Goal: Transaction & Acquisition: Book appointment/travel/reservation

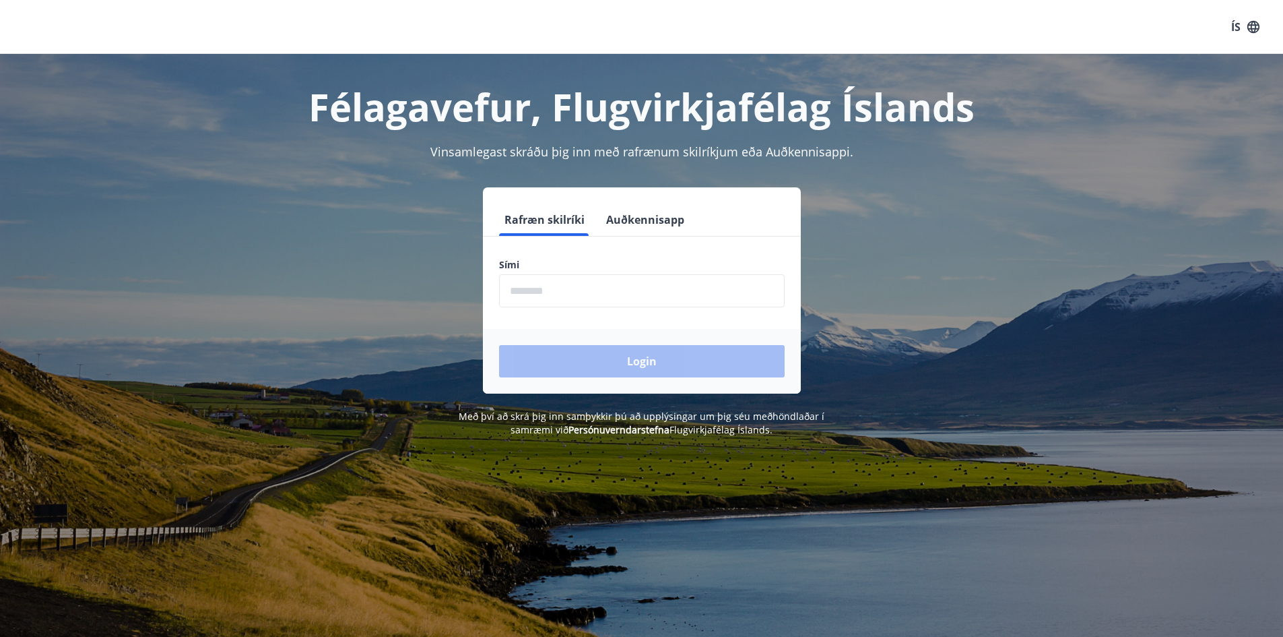
click at [585, 290] on input "phone" at bounding box center [642, 290] width 286 height 33
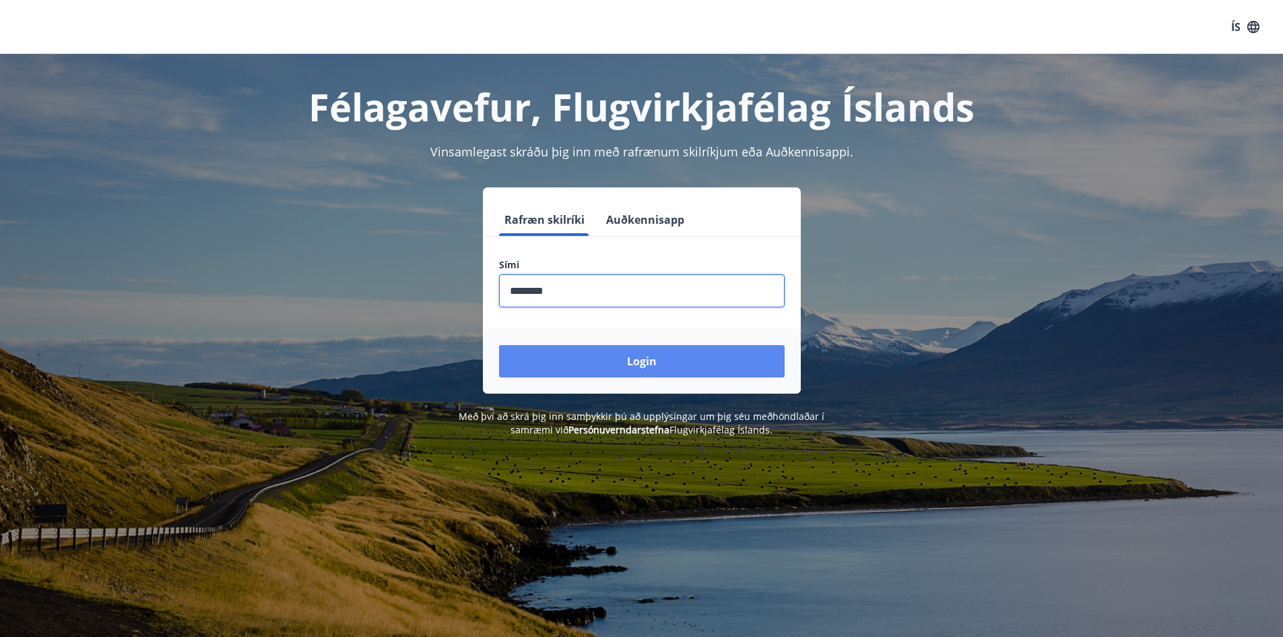
type input "********"
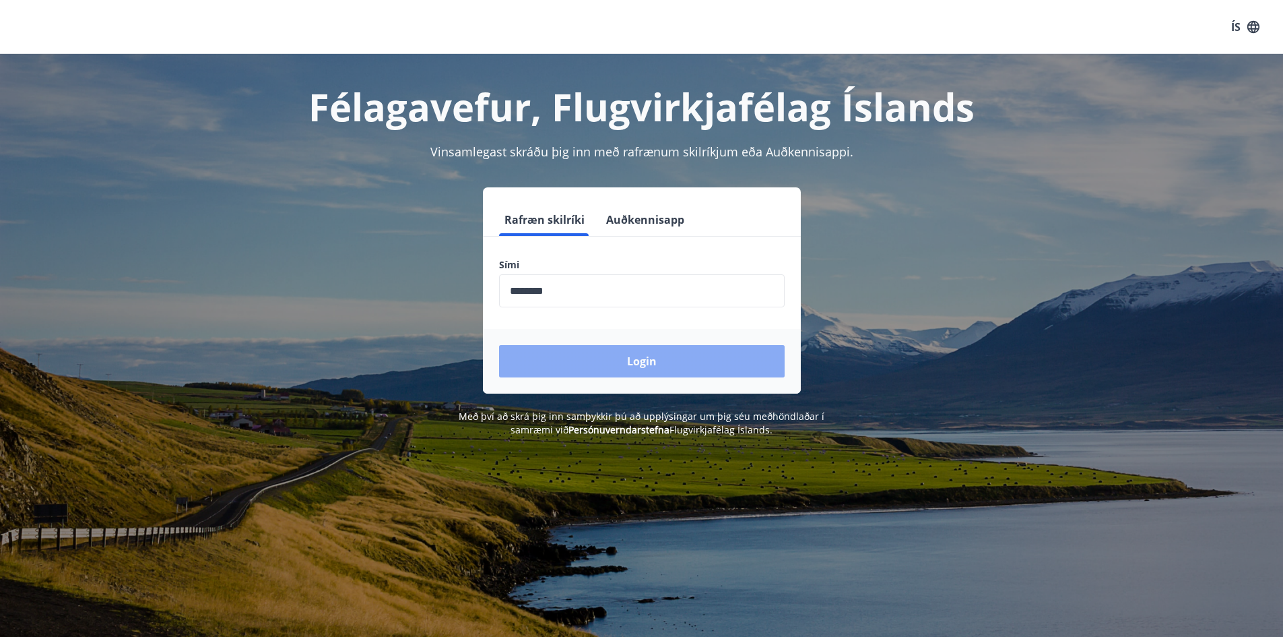
click at [614, 367] on button "Login" at bounding box center [642, 361] width 286 height 32
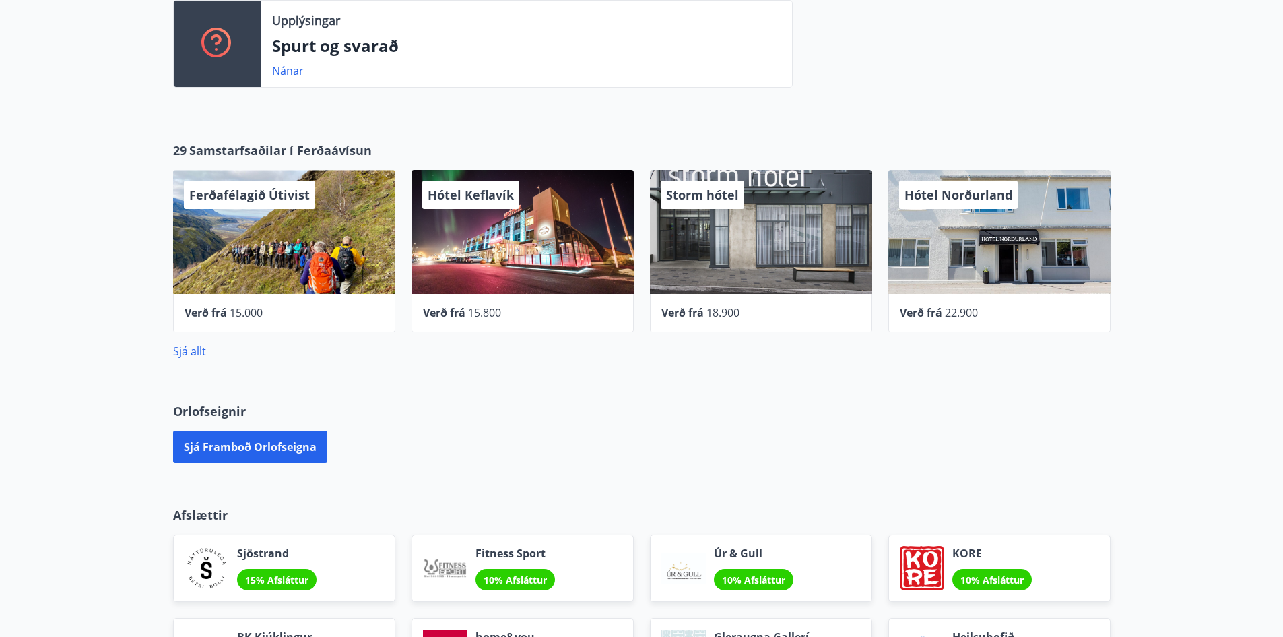
scroll to position [471, 0]
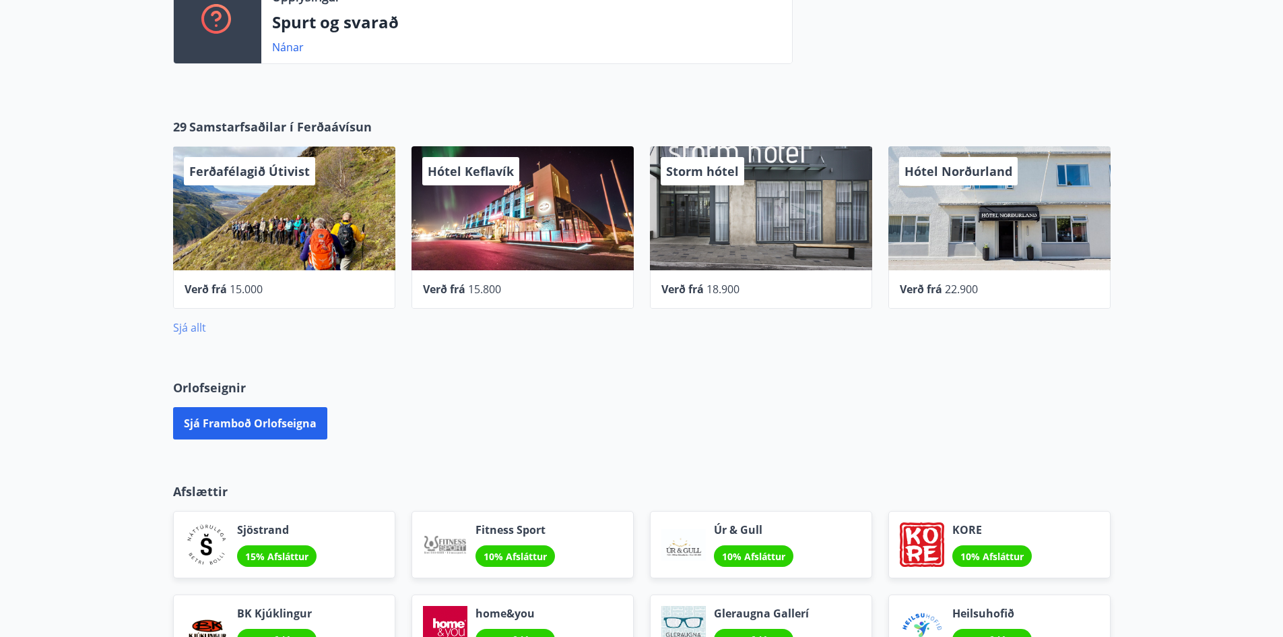
click at [194, 323] on link "Sjá allt" at bounding box center [189, 327] width 33 height 15
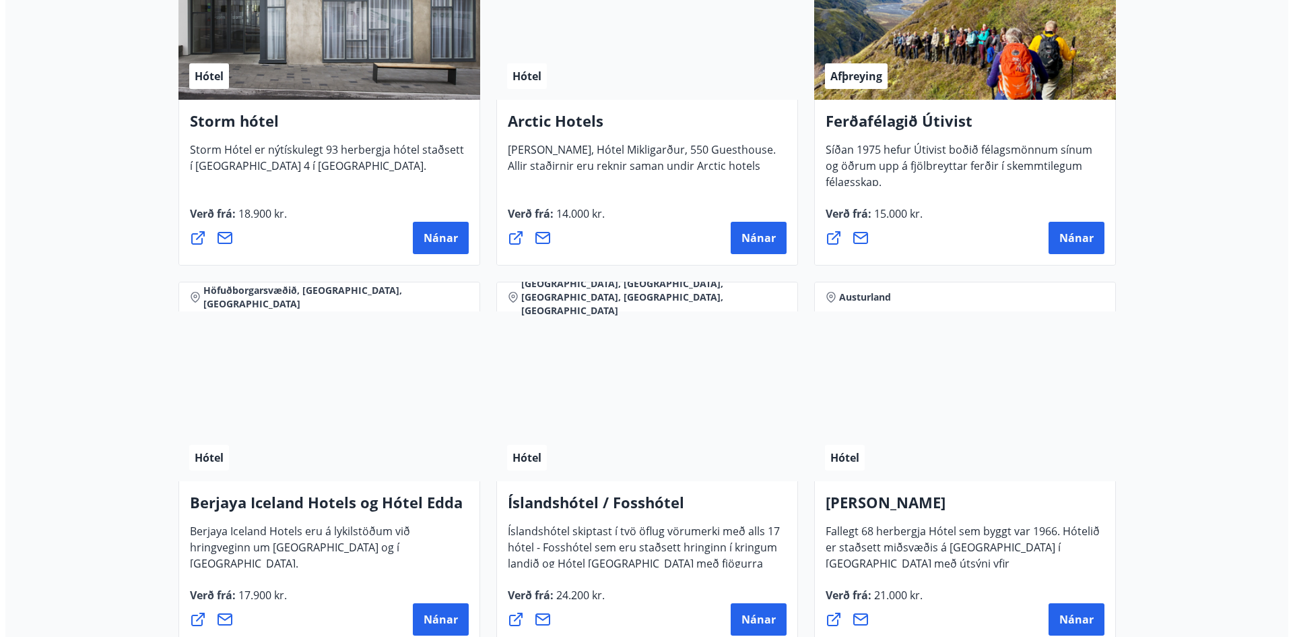
scroll to position [1549, 0]
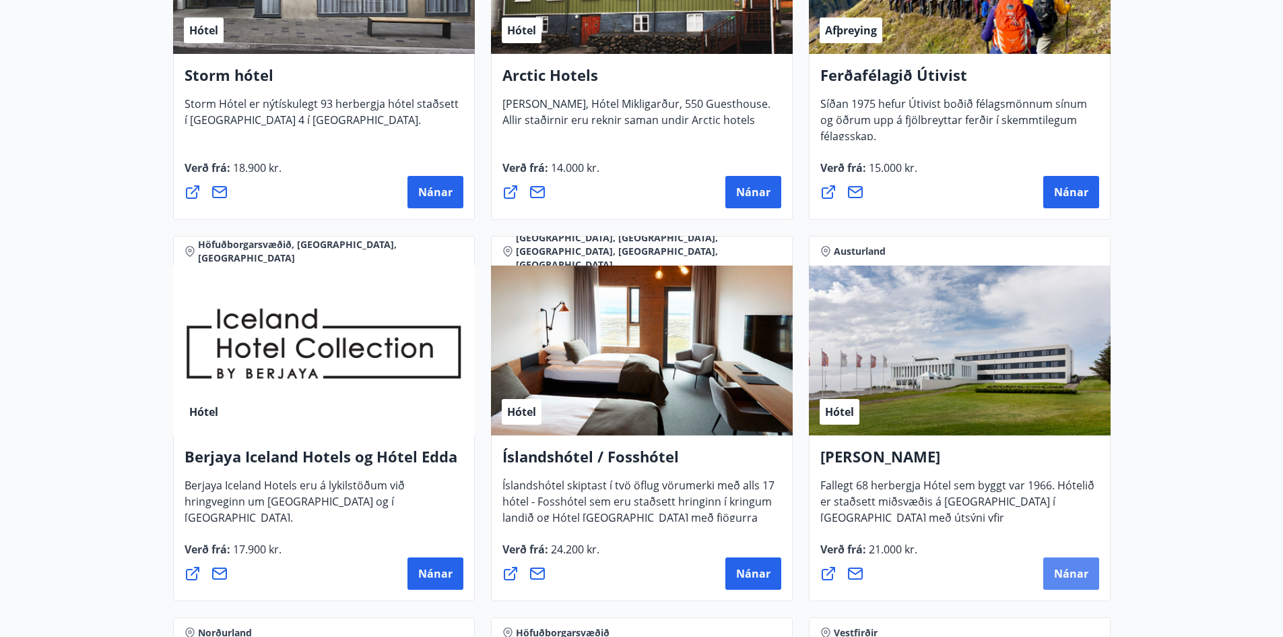
click at [1082, 579] on span "Nánar" at bounding box center [1071, 573] width 34 height 15
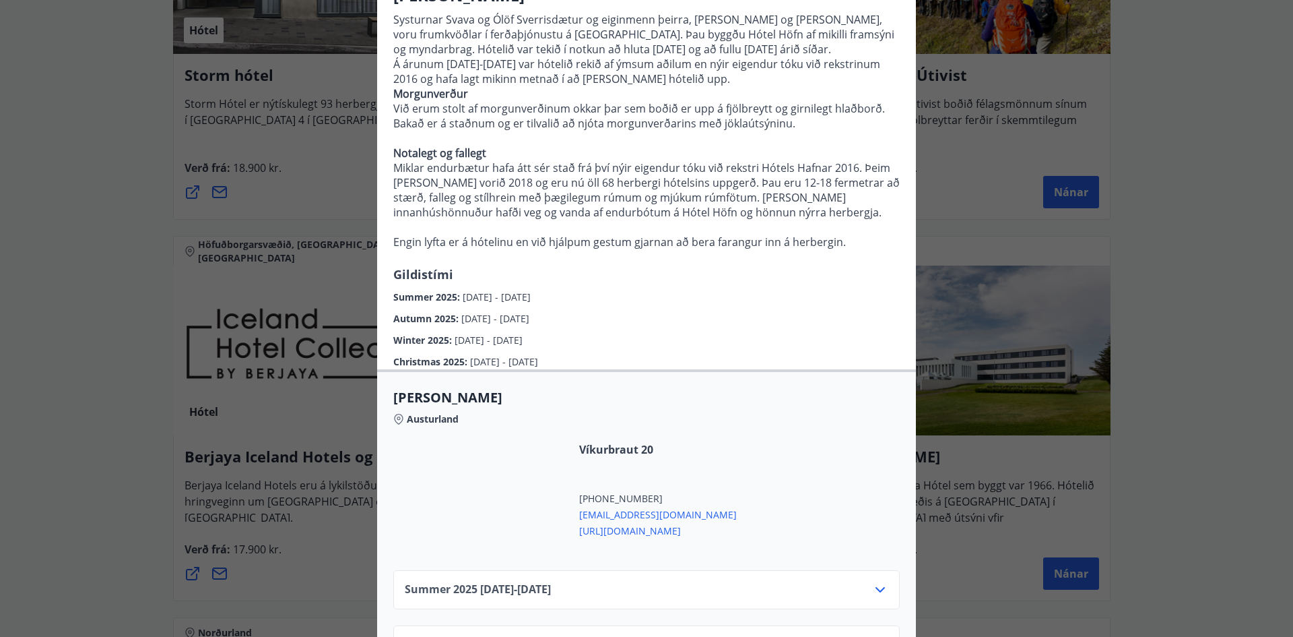
scroll to position [67, 0]
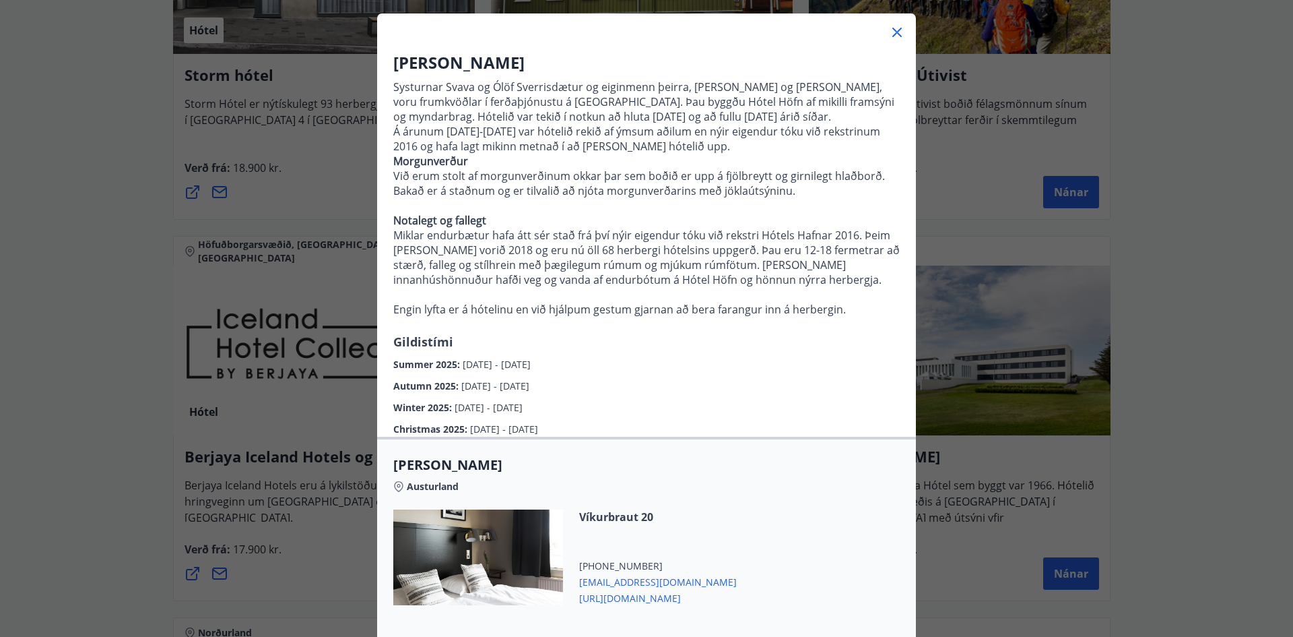
drag, startPoint x: 401, startPoint y: 79, endPoint x: 634, endPoint y: 434, distance: 425.6
click at [634, 434] on div "Hótel Höfn Systurnar Svava og Ólöf Sverrisdætur og eiginmenn þeirra, [PERSON_NA…" at bounding box center [646, 243] width 539 height 385
copy div "loremips Dolor si Amet Consectetura el seddoeius tempor, Inci Utlaboreet do Mag…"
click at [701, 408] on div "Winter 2025 : [DATE] - [DATE]" at bounding box center [646, 404] width 507 height 22
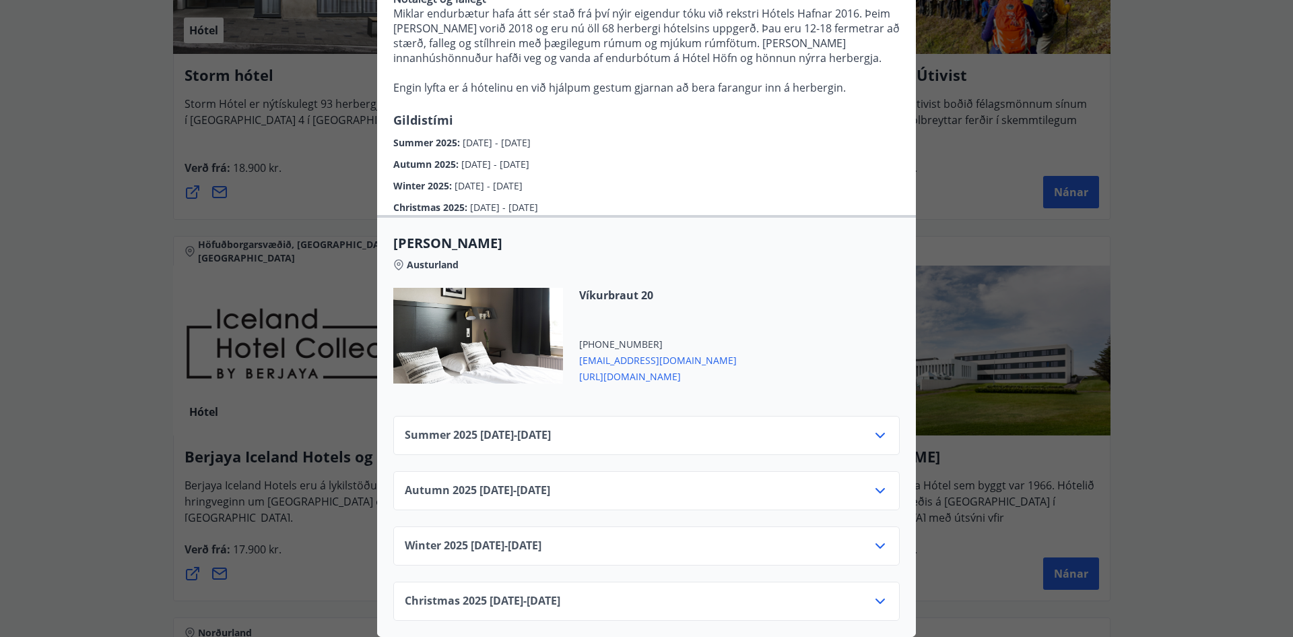
scroll to position [314, 0]
click at [875, 427] on icon at bounding box center [880, 435] width 16 height 16
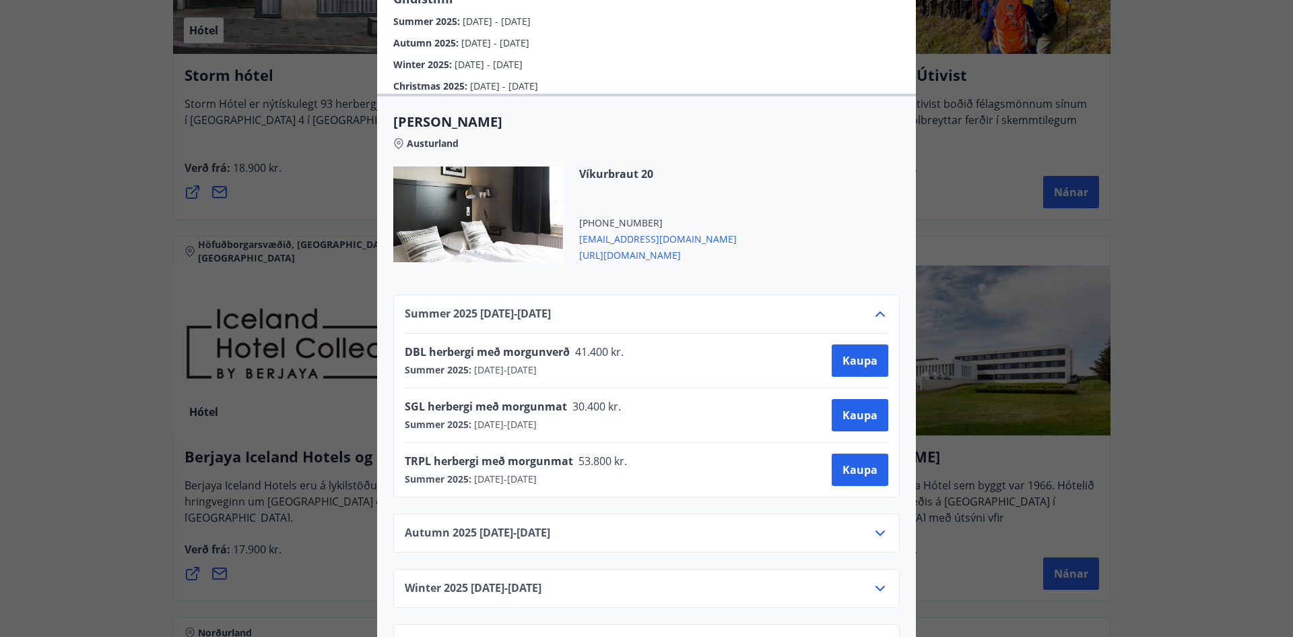
scroll to position [478, 0]
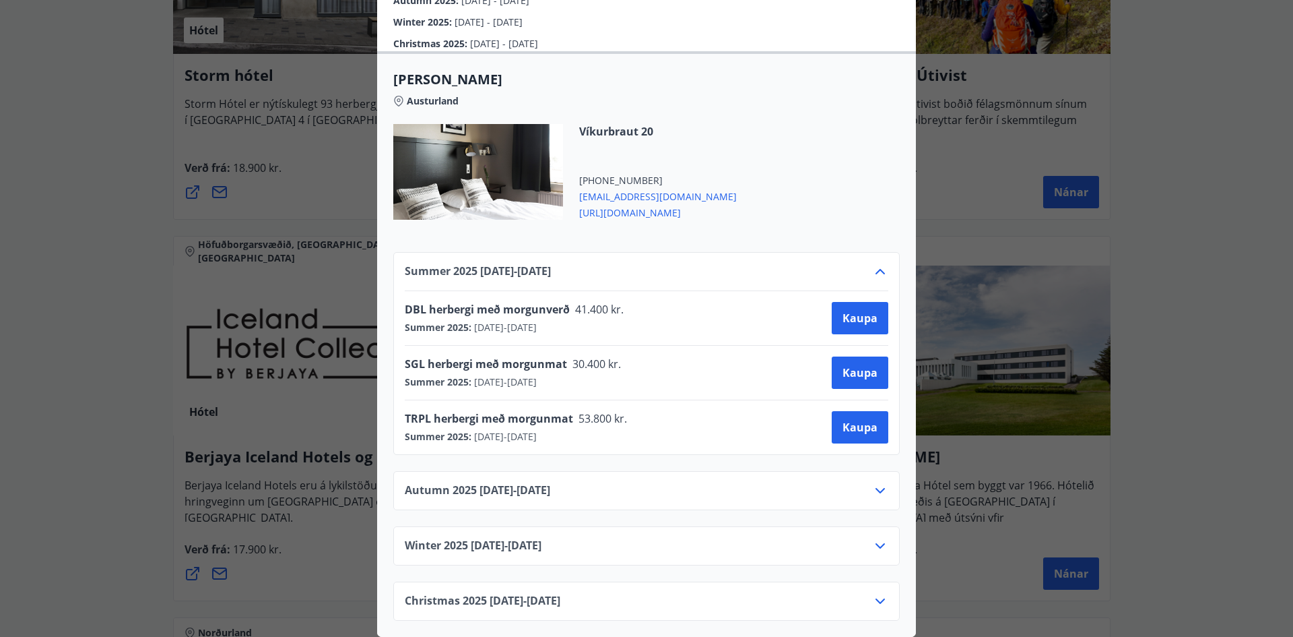
click at [874, 482] on icon at bounding box center [880, 490] width 16 height 16
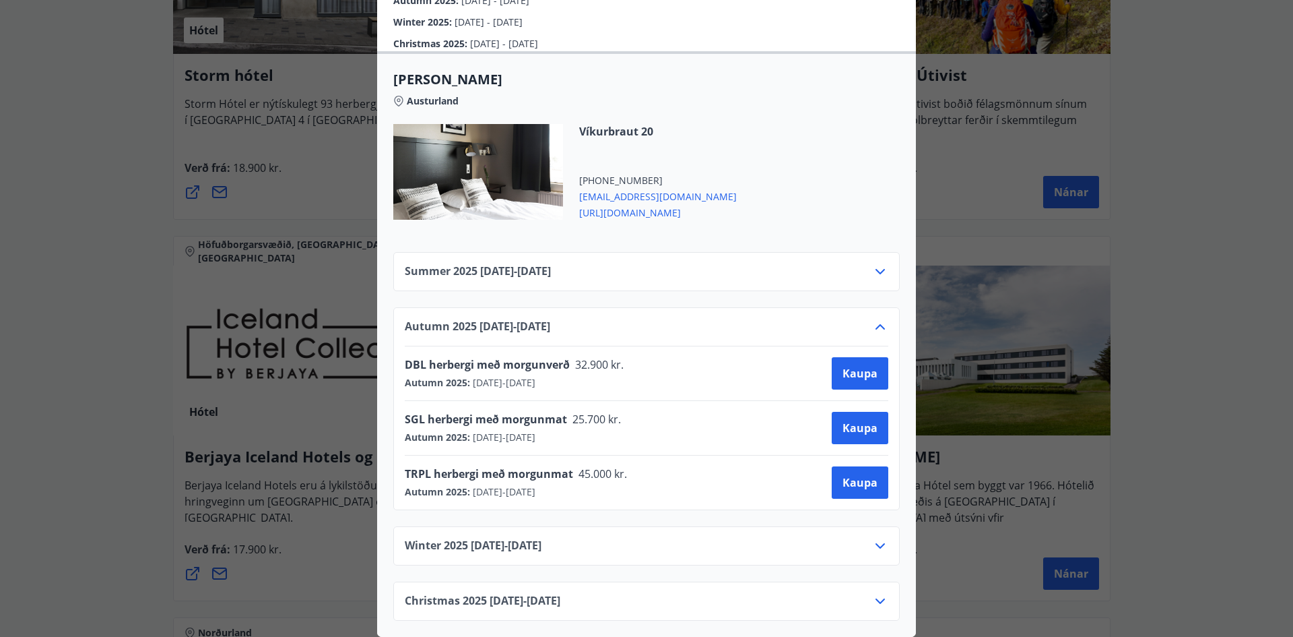
click at [876, 539] on icon at bounding box center [880, 546] width 16 height 16
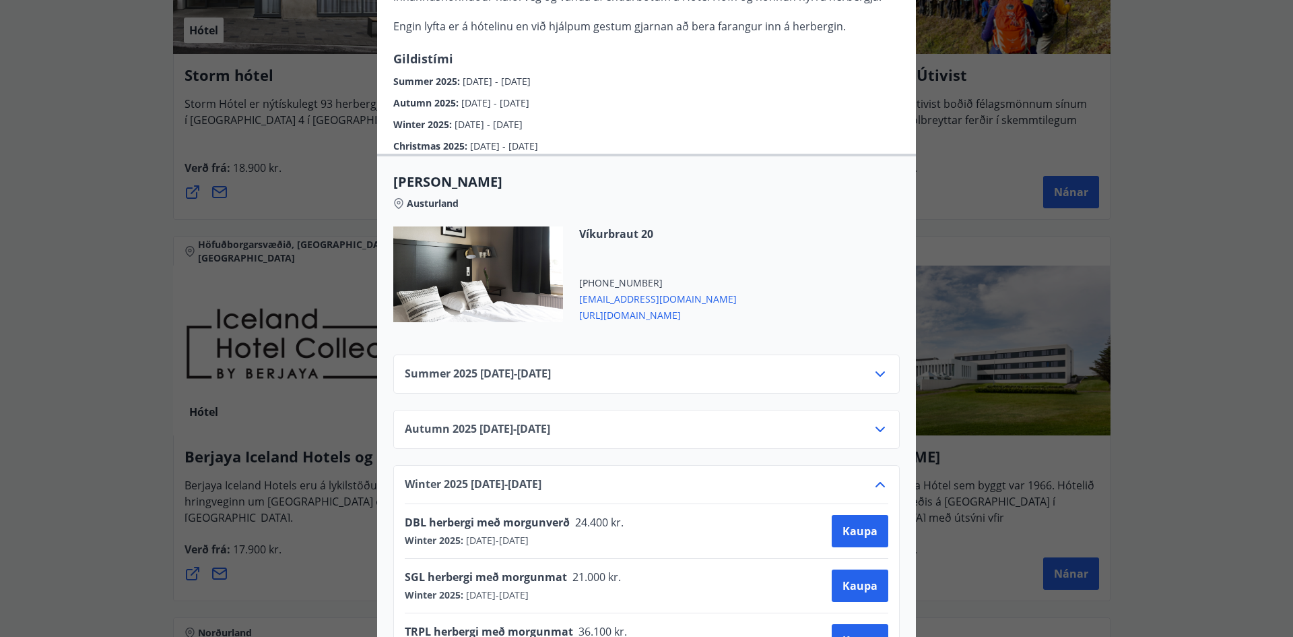
scroll to position [343, 0]
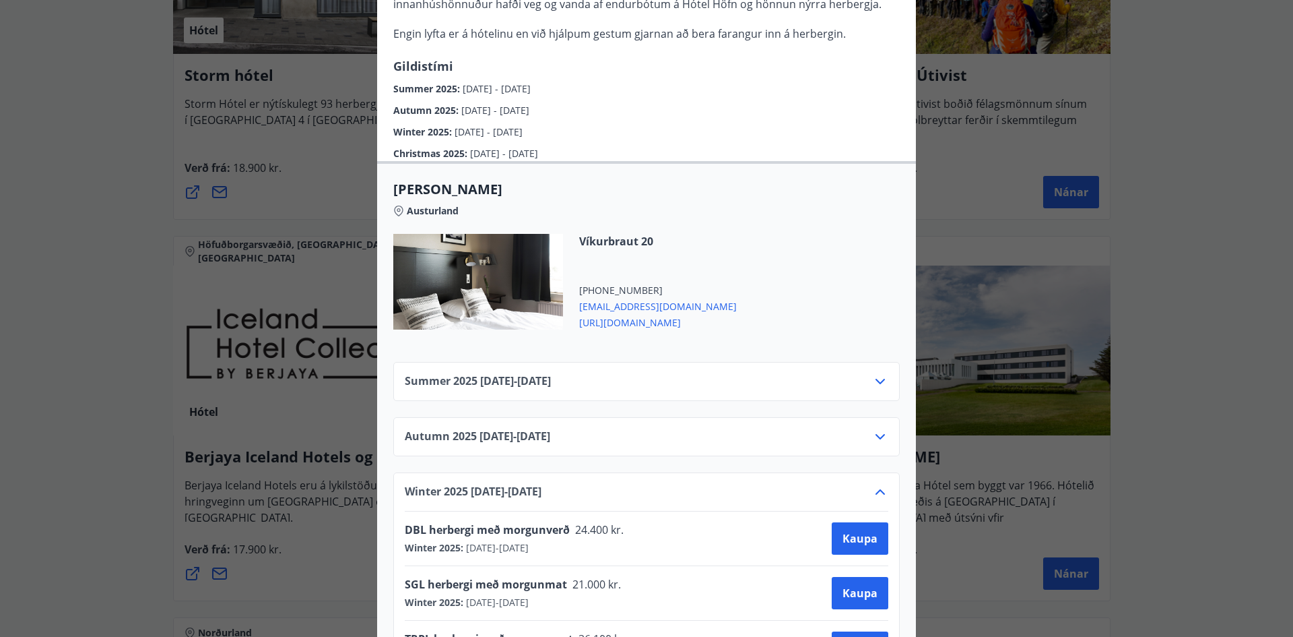
click at [876, 389] on icon at bounding box center [880, 381] width 16 height 16
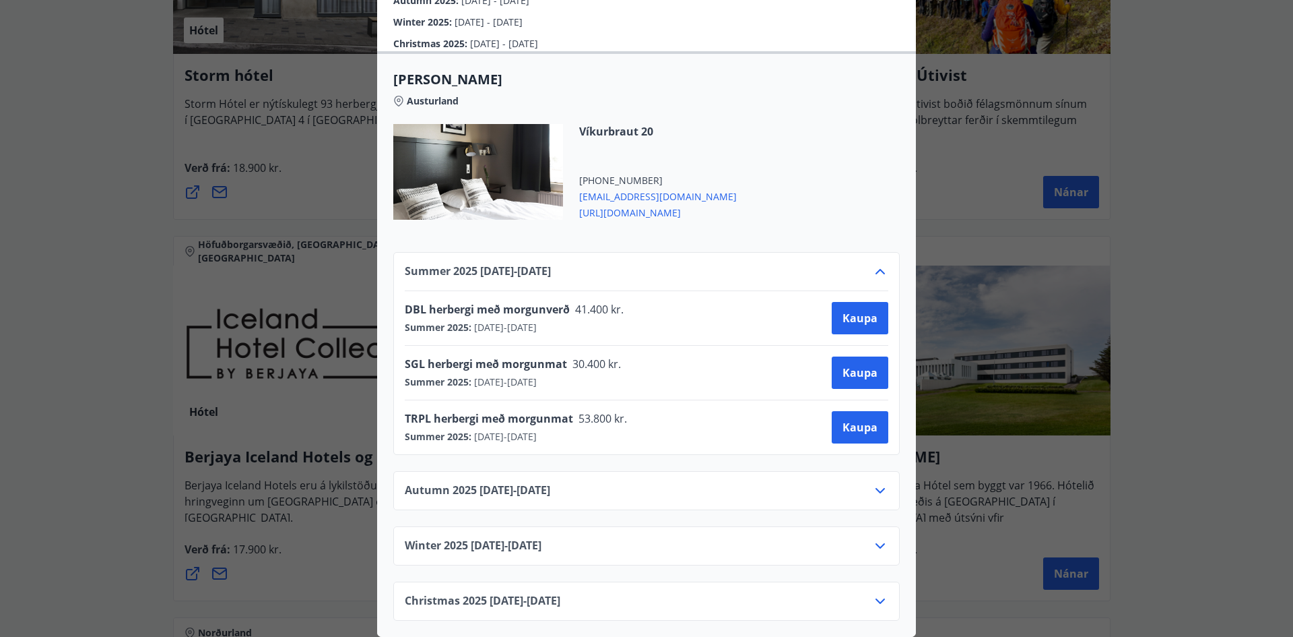
scroll to position [478, 0]
click at [872, 593] on icon at bounding box center [880, 601] width 16 height 16
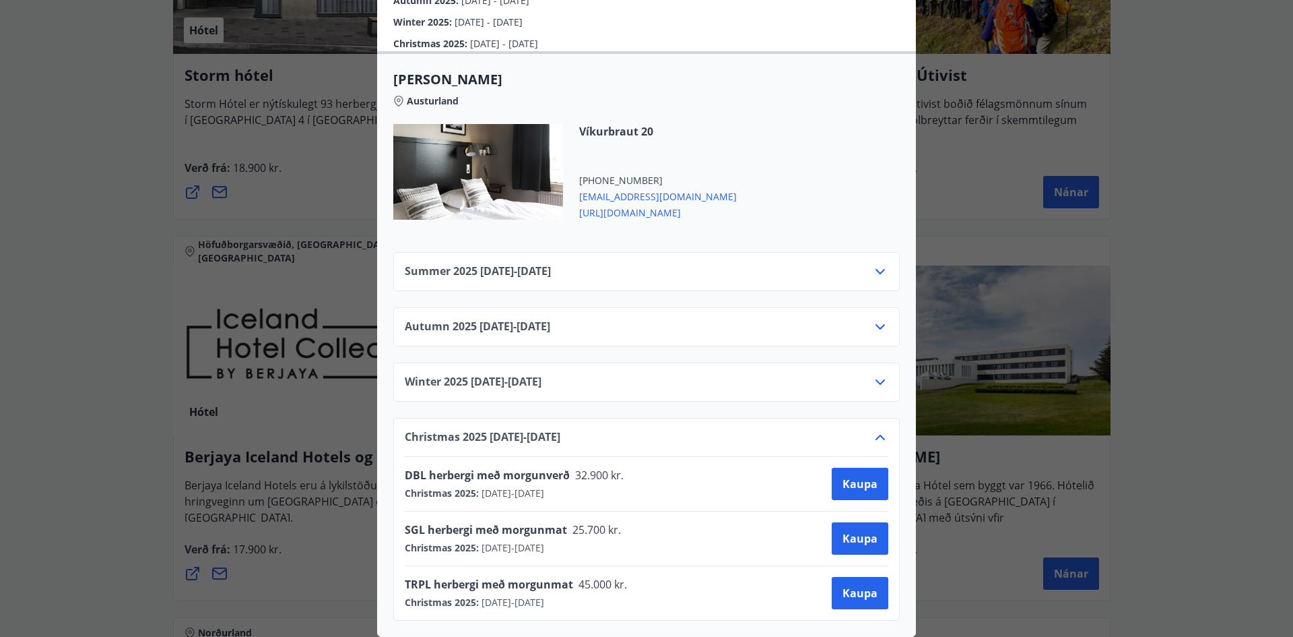
click at [1111, 194] on div "Hótel Höfn Systurnar Svava og Ólöf Sverrisdætur og eiginmenn þeirra, [PERSON_NA…" at bounding box center [646, 318] width 1293 height 637
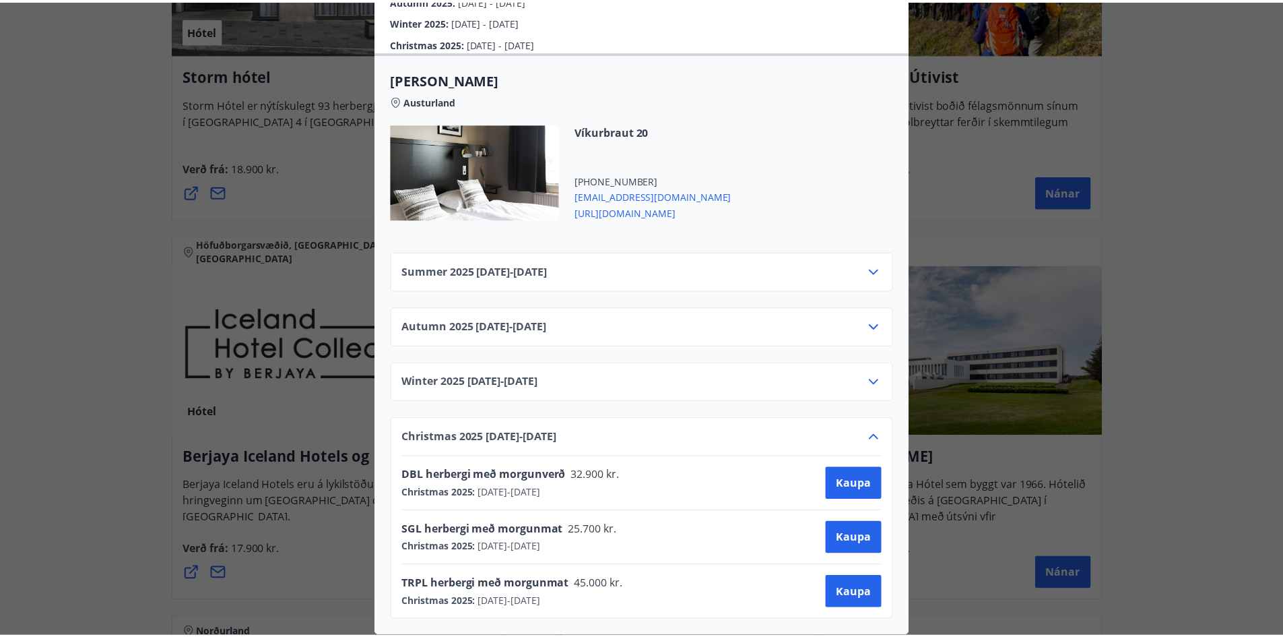
scroll to position [0, 0]
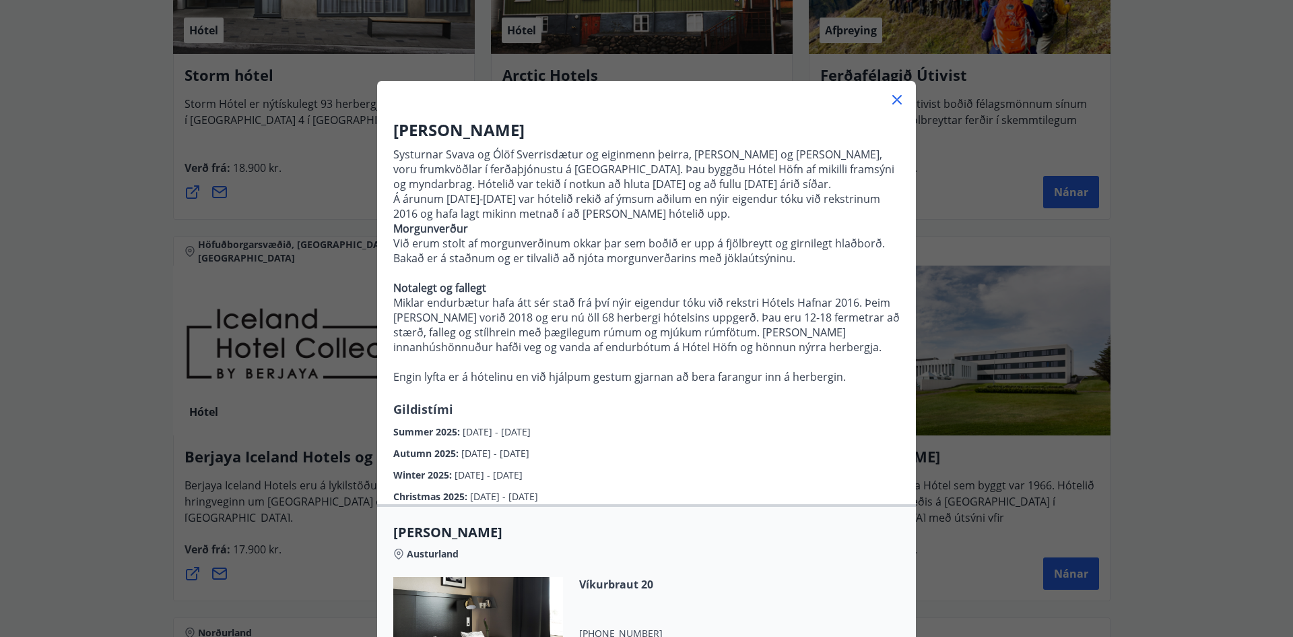
click at [1177, 214] on div "Hótel Höfn Systurnar Svava og Ólöf Sverrisdætur og eiginmenn þeirra, [PERSON_NA…" at bounding box center [646, 318] width 1293 height 637
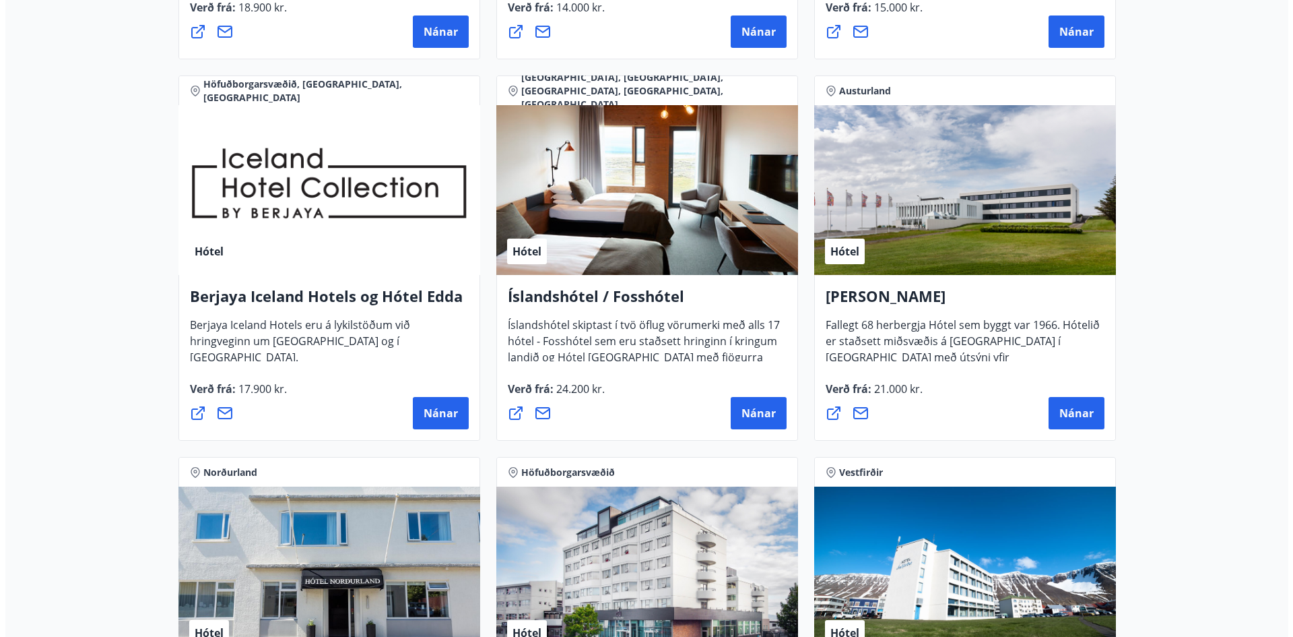
scroll to position [1751, 0]
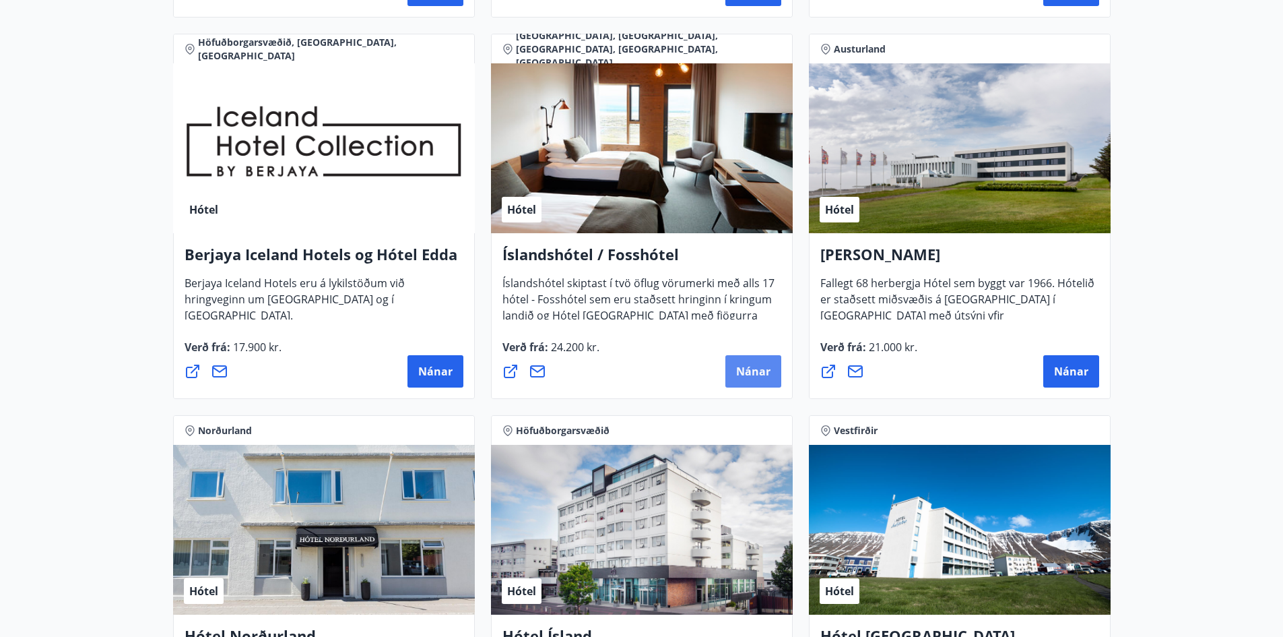
click at [755, 370] on span "Nánar" at bounding box center [753, 371] width 34 height 15
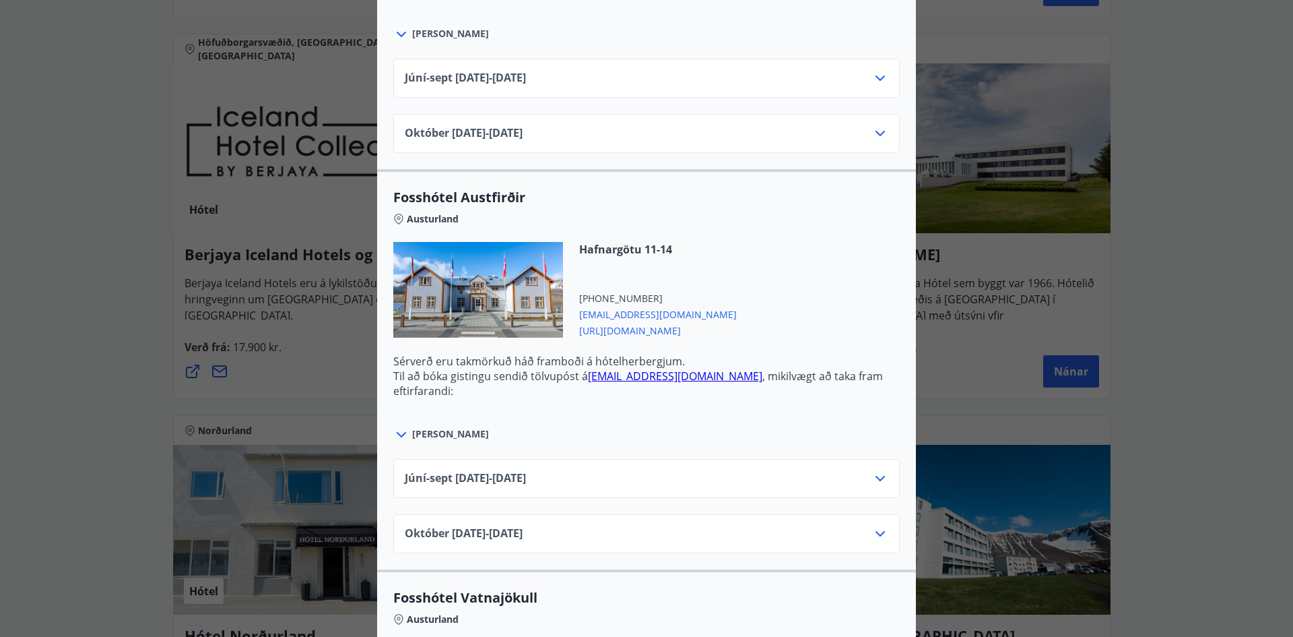
scroll to position [2964, 0]
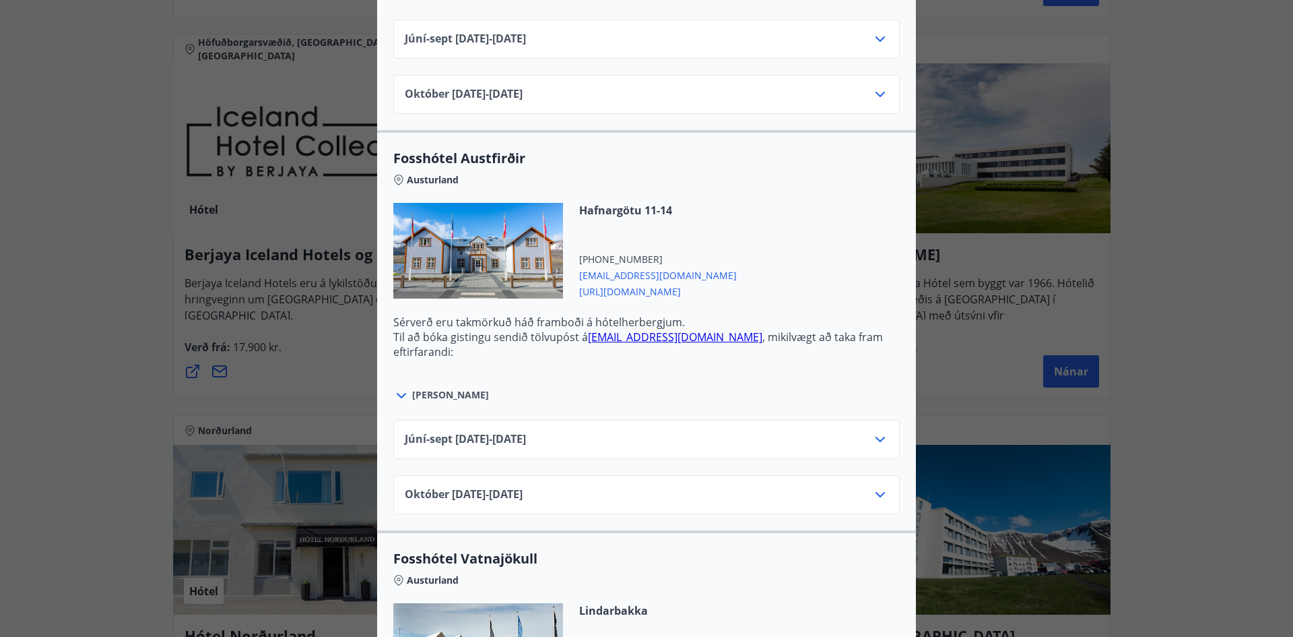
click at [886, 438] on div "Júní-[DATE]06.25 - [DATE]" at bounding box center [646, 439] width 507 height 39
click at [878, 437] on icon at bounding box center [880, 439] width 16 height 16
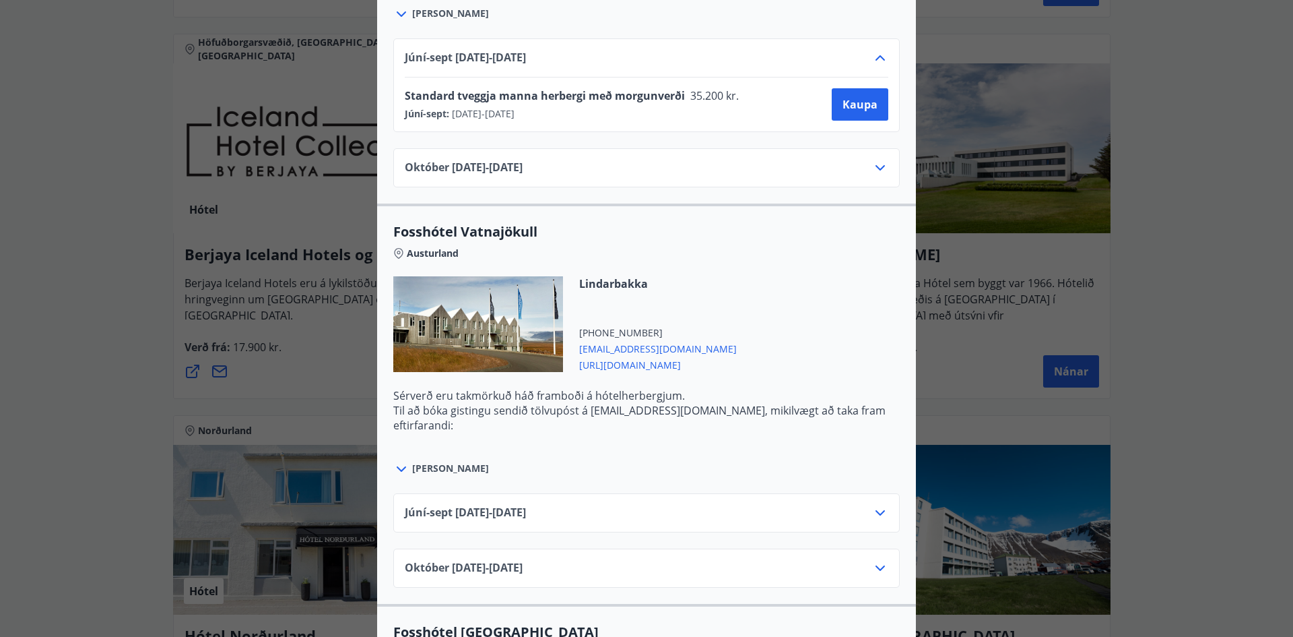
scroll to position [3368, 0]
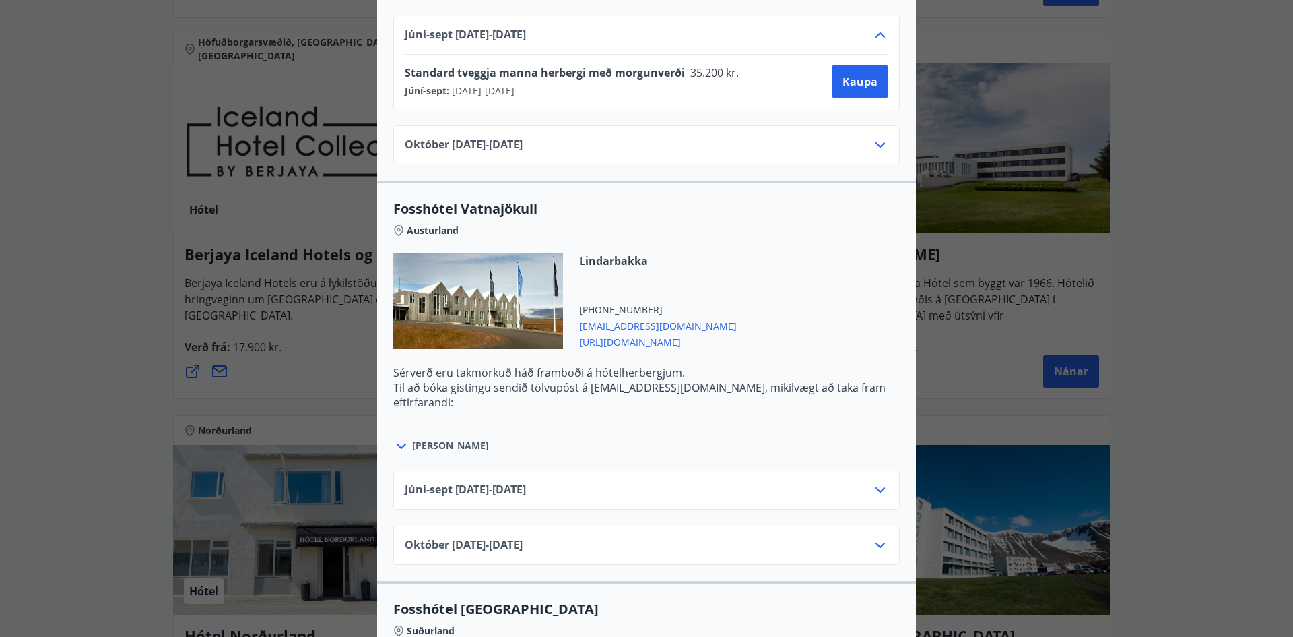
click at [878, 488] on icon at bounding box center [880, 489] width 9 height 5
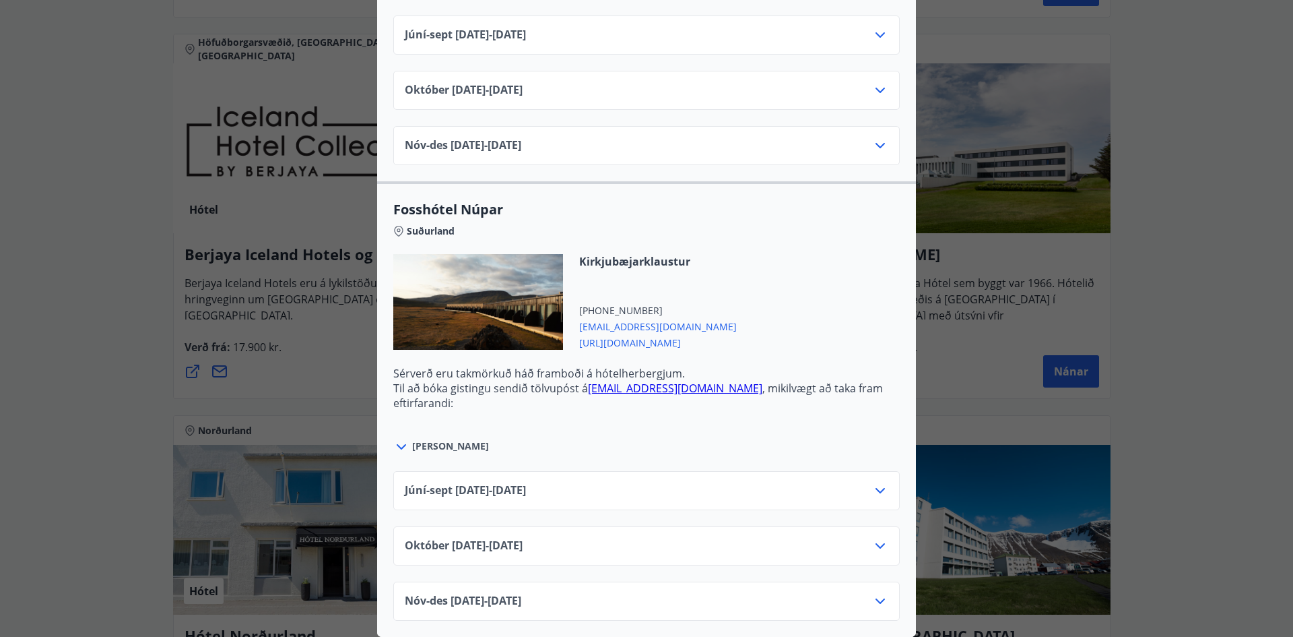
scroll to position [4287, 0]
click at [872, 484] on icon at bounding box center [880, 490] width 16 height 16
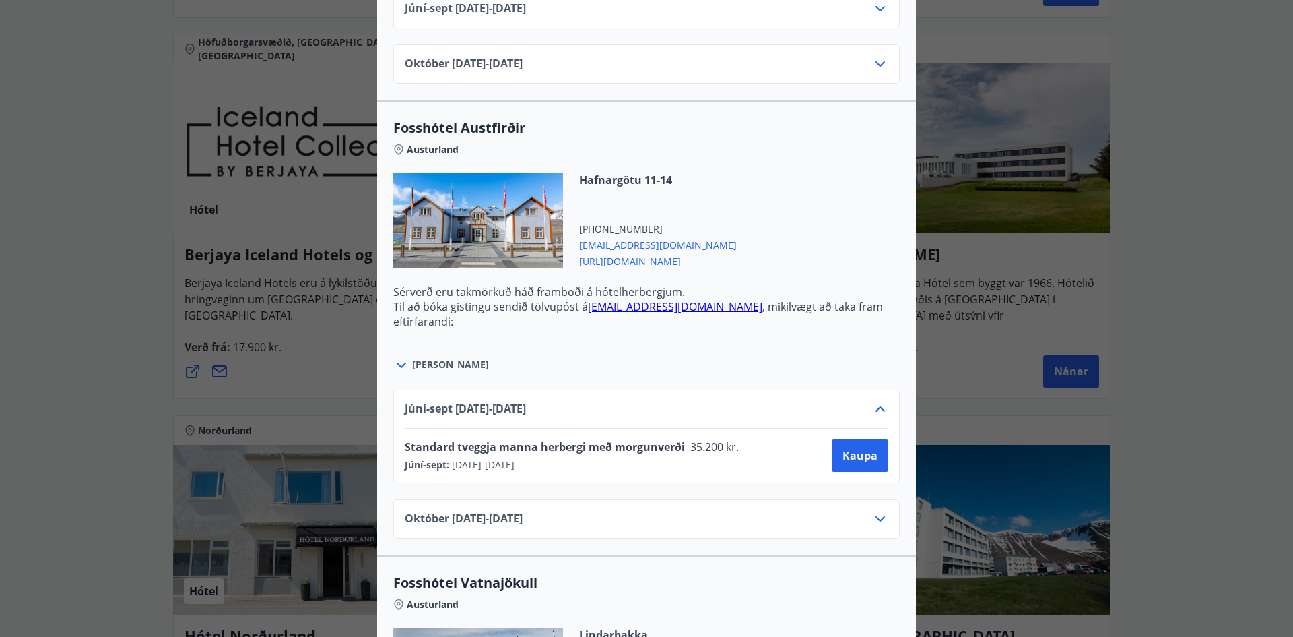
scroll to position [2590, 0]
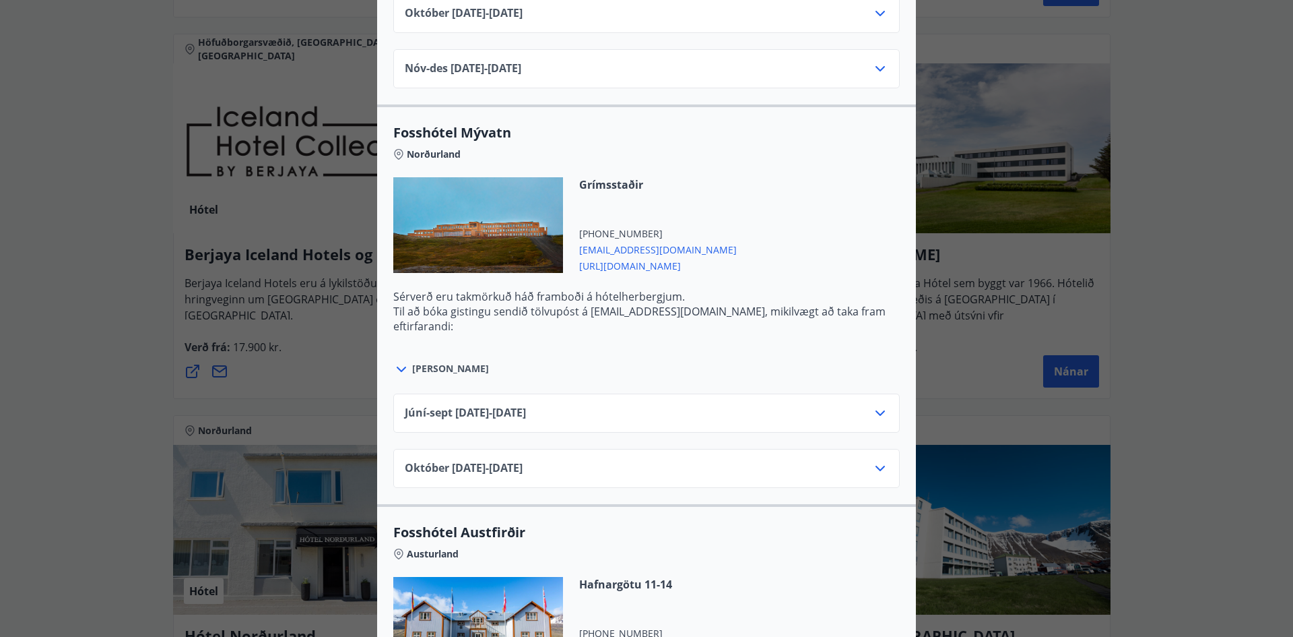
click at [1033, 323] on div "Íslandshótel / Fosshótel Ekki er hægt að nýta Ferðaávísun fyrir bókanir sem eru…" at bounding box center [646, 318] width 1293 height 637
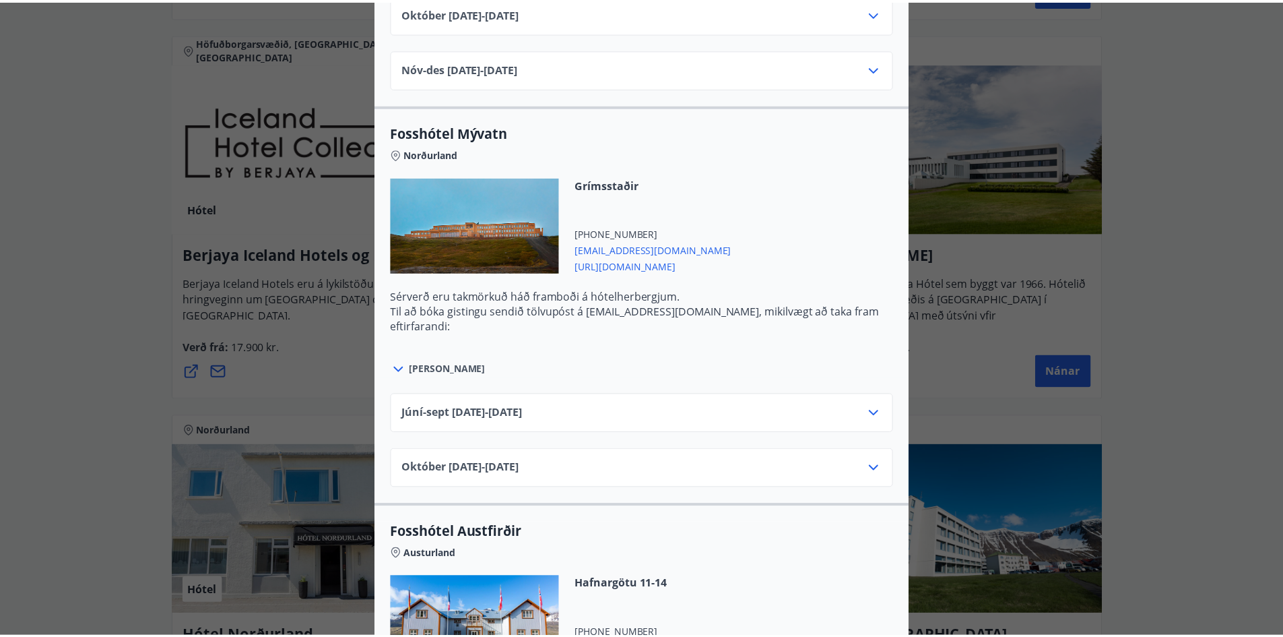
scroll to position [0, 0]
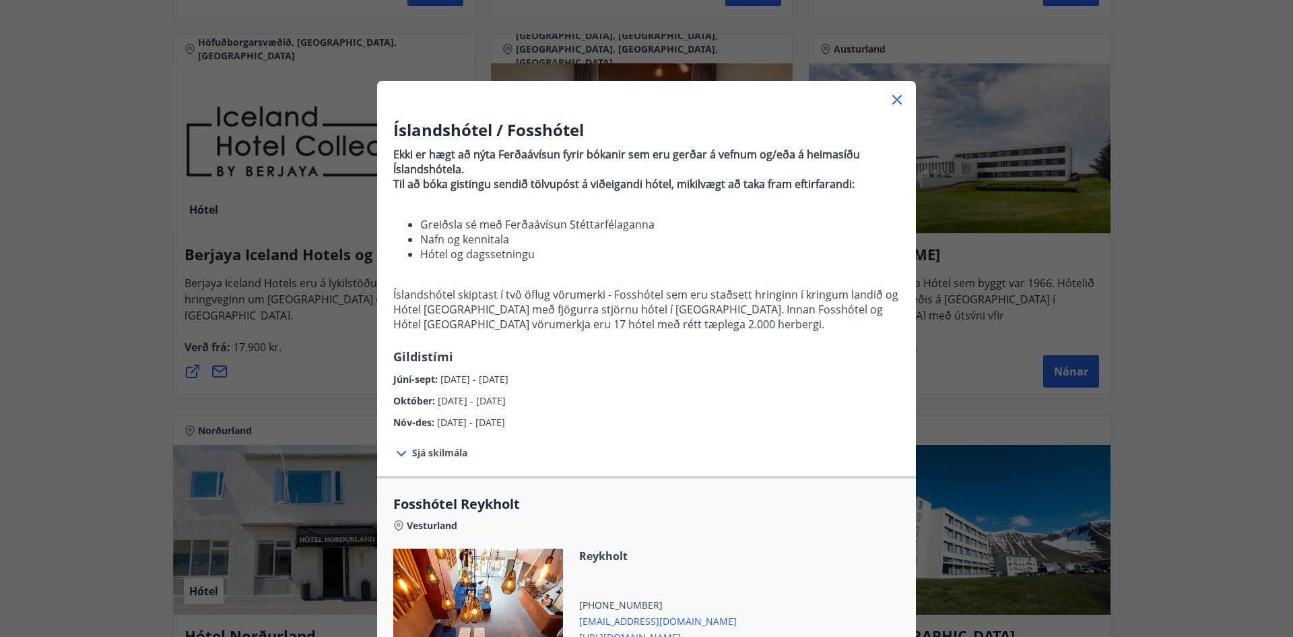
click at [892, 93] on icon at bounding box center [897, 100] width 16 height 16
